Goal: Use online tool/utility: Use online tool/utility

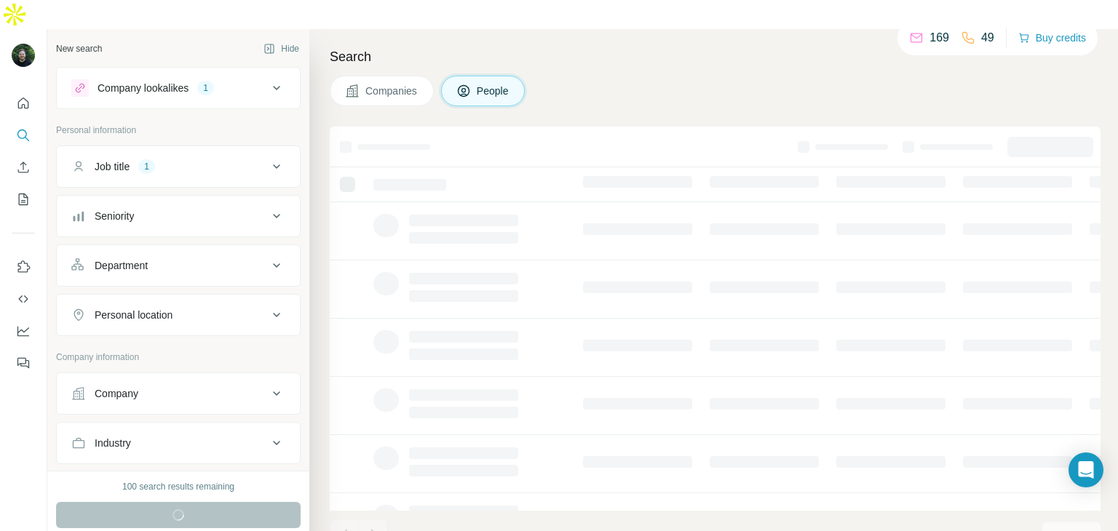
click at [268, 158] on icon at bounding box center [276, 166] width 17 height 17
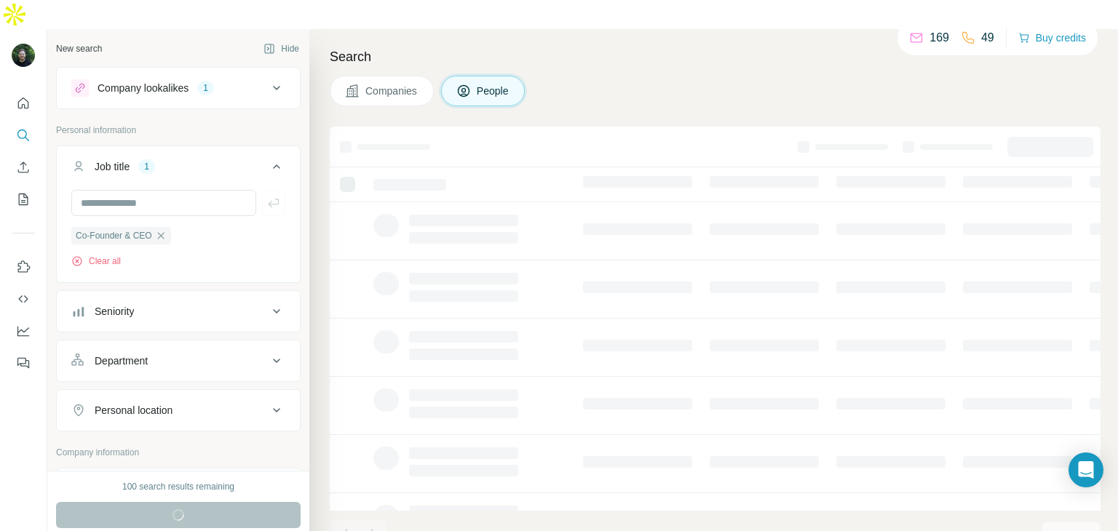
click at [268, 158] on icon at bounding box center [276, 166] width 17 height 17
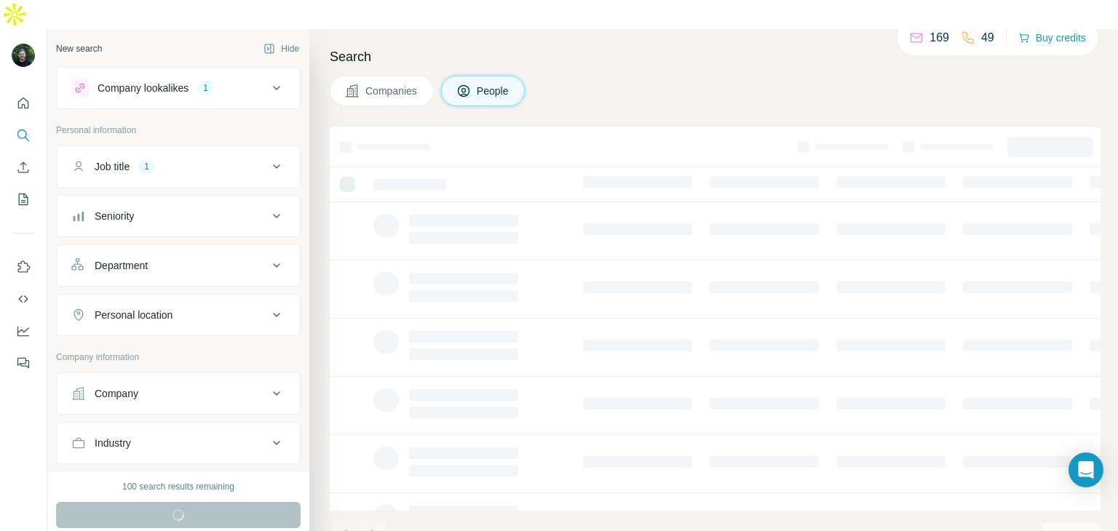
click at [268, 79] on icon at bounding box center [276, 87] width 17 height 17
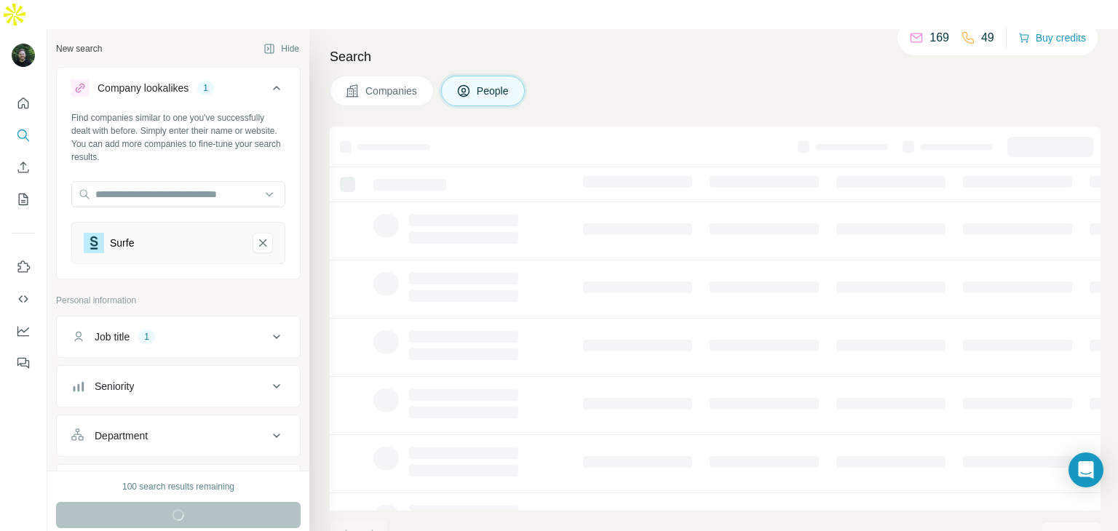
click at [268, 79] on icon at bounding box center [276, 87] width 17 height 17
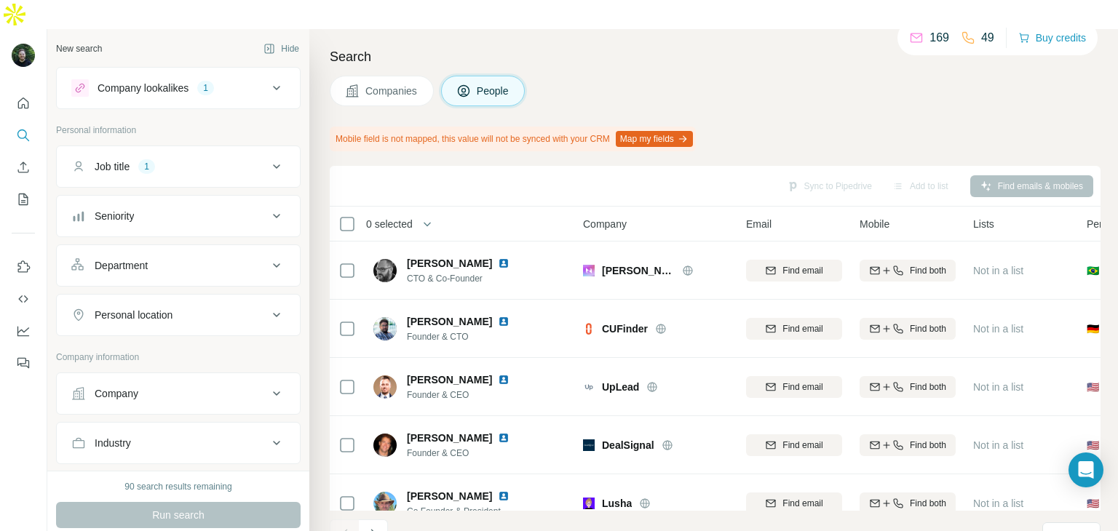
click at [571, 127] on div "Mobile field is not mapped, this value will not be synced with your CRM Map my …" at bounding box center [513, 139] width 366 height 25
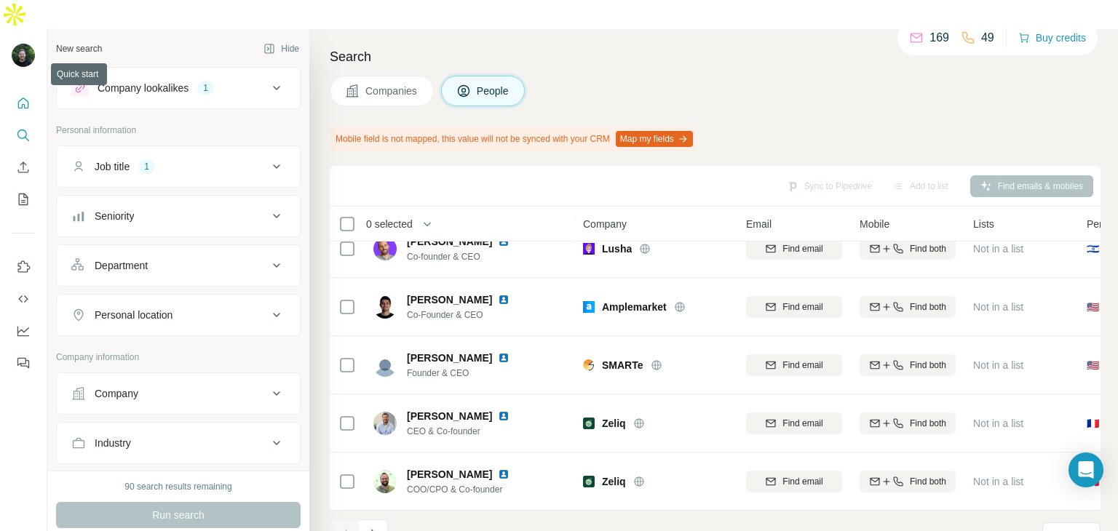
click at [17, 96] on icon "Quick start" at bounding box center [23, 103] width 15 height 15
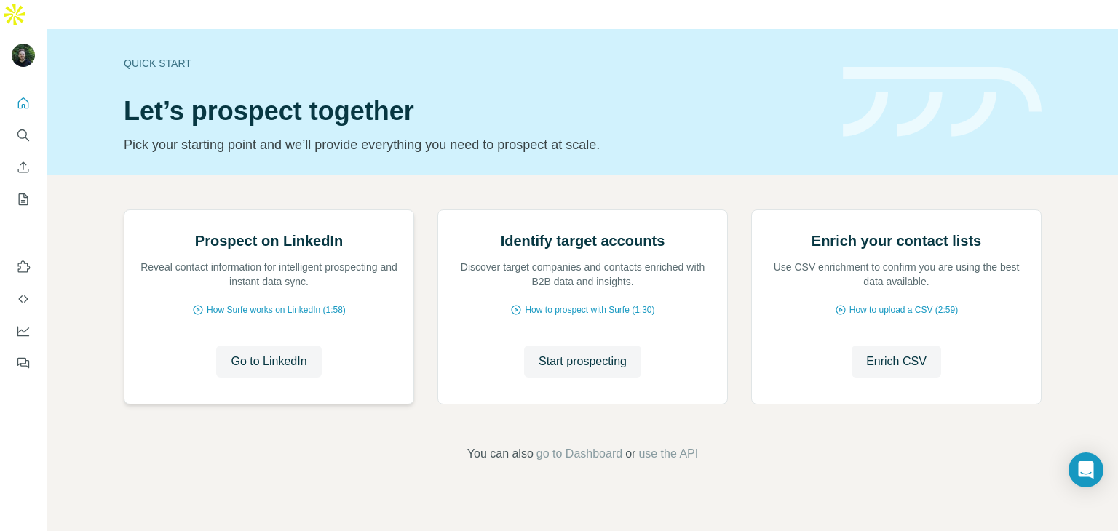
scroll to position [98, 0]
click at [266, 371] on span "Go to LinkedIn" at bounding box center [269, 361] width 76 height 17
